Goal: Information Seeking & Learning: Learn about a topic

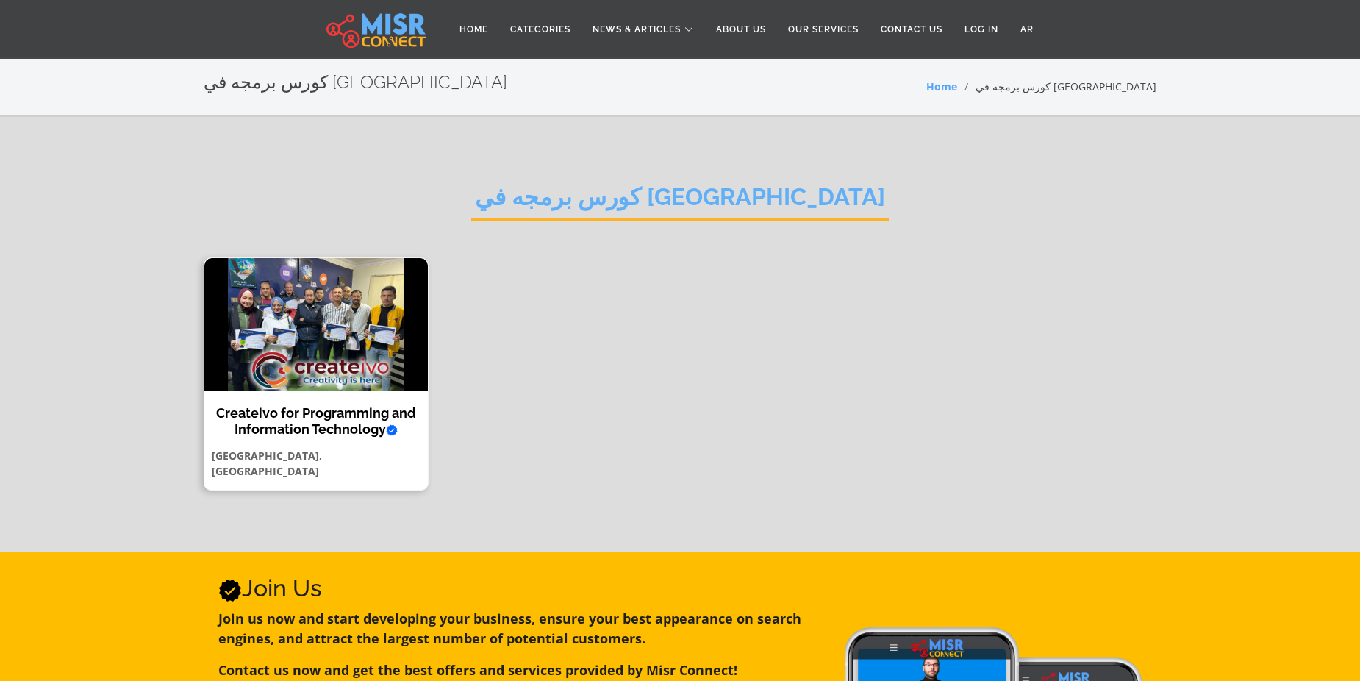
click at [298, 437] on h4 "Createivo for Programming and Information Technology Verified account" at bounding box center [315, 421] width 201 height 32
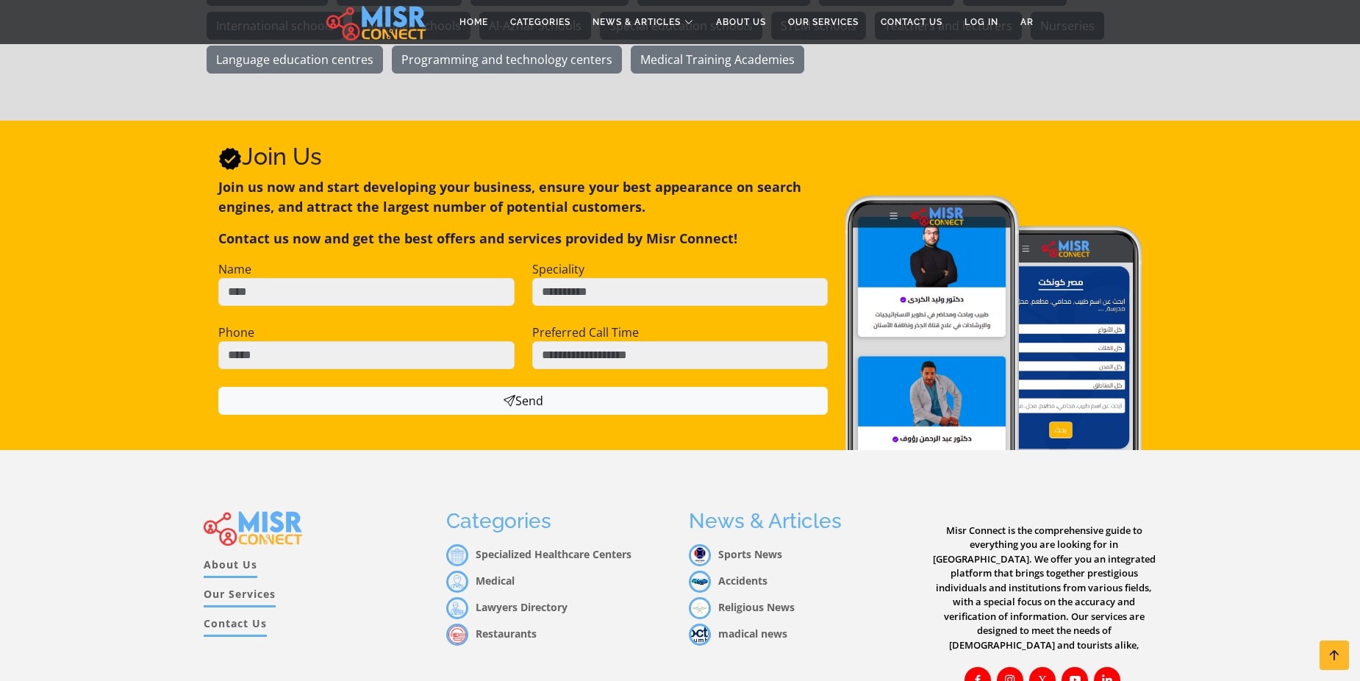
scroll to position [2961, 0]
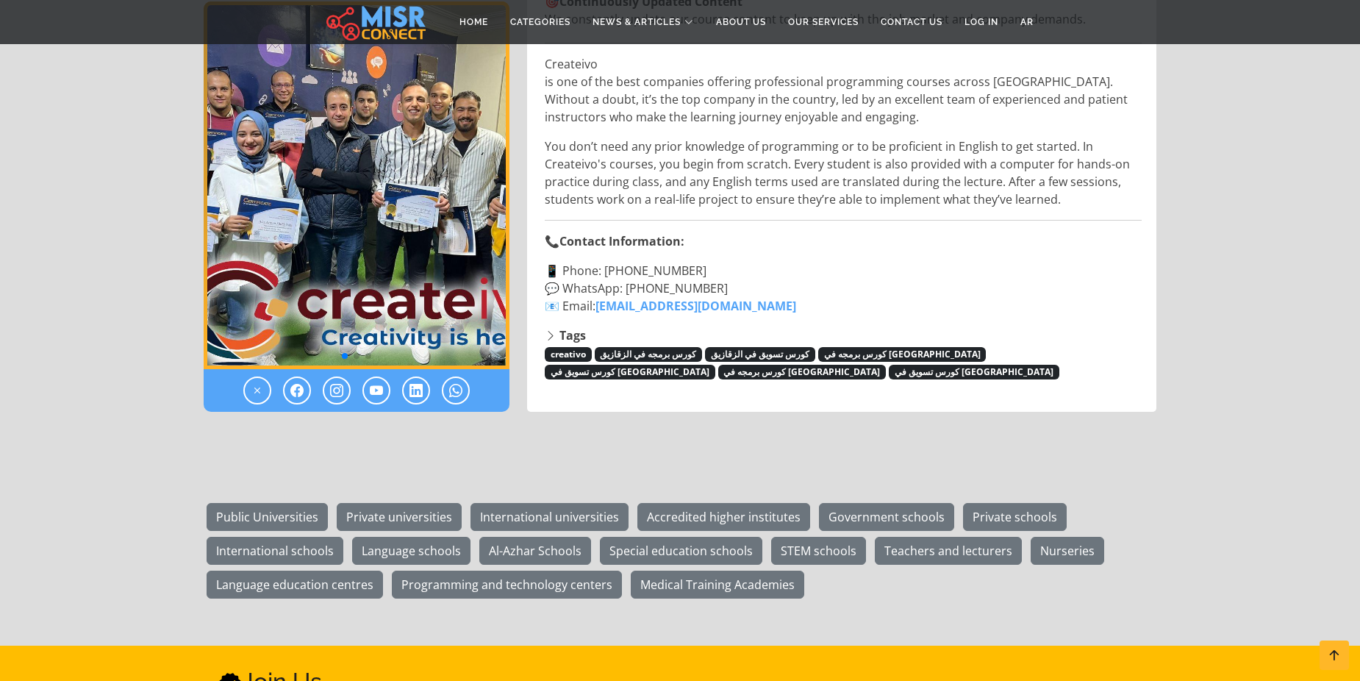
drag, startPoint x: 1362, startPoint y: 427, endPoint x: 1361, endPoint y: 451, distance: 23.6
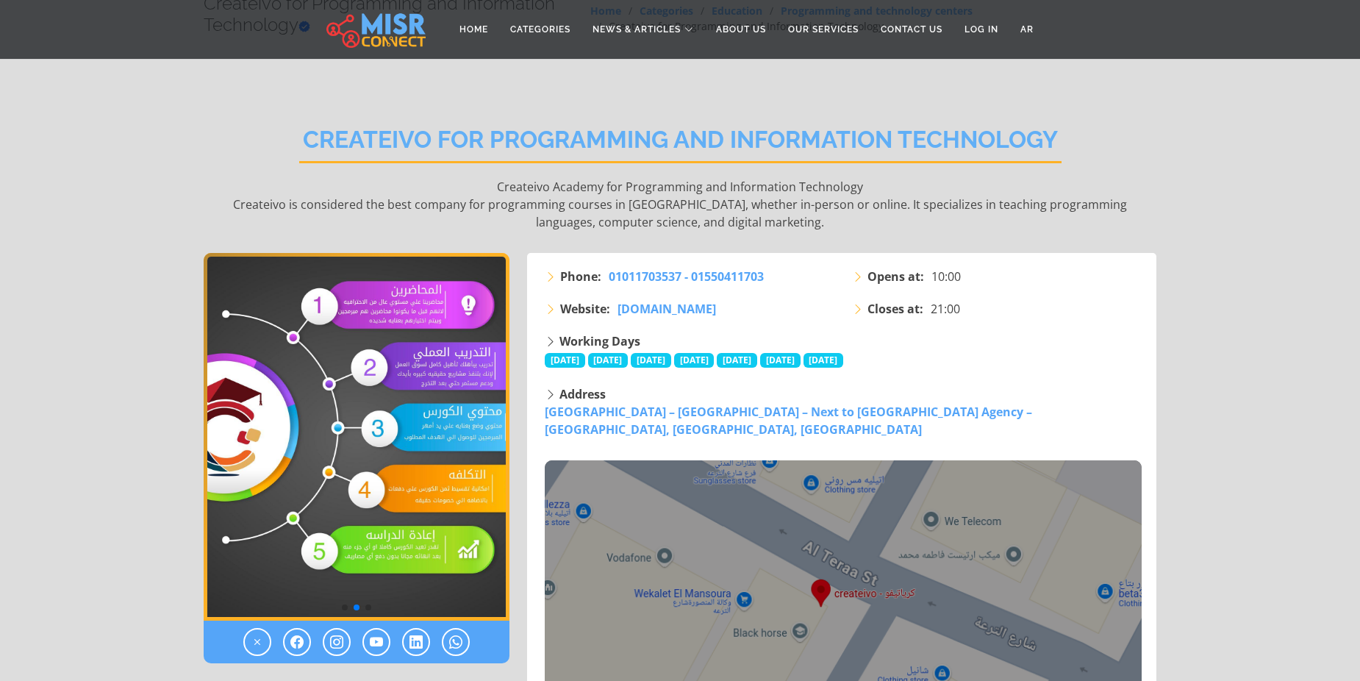
scroll to position [0, 0]
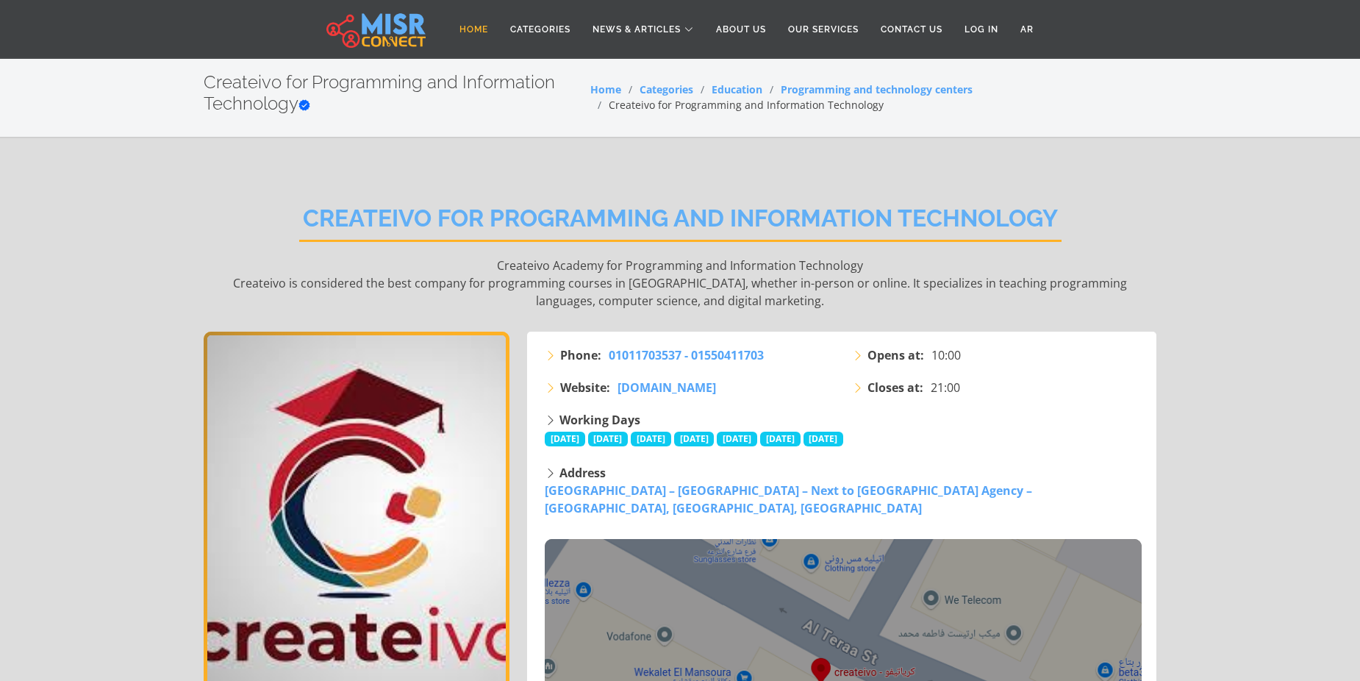
click at [460, 33] on link "Home" at bounding box center [473, 29] width 51 height 28
